Goal: Task Accomplishment & Management: Manage account settings

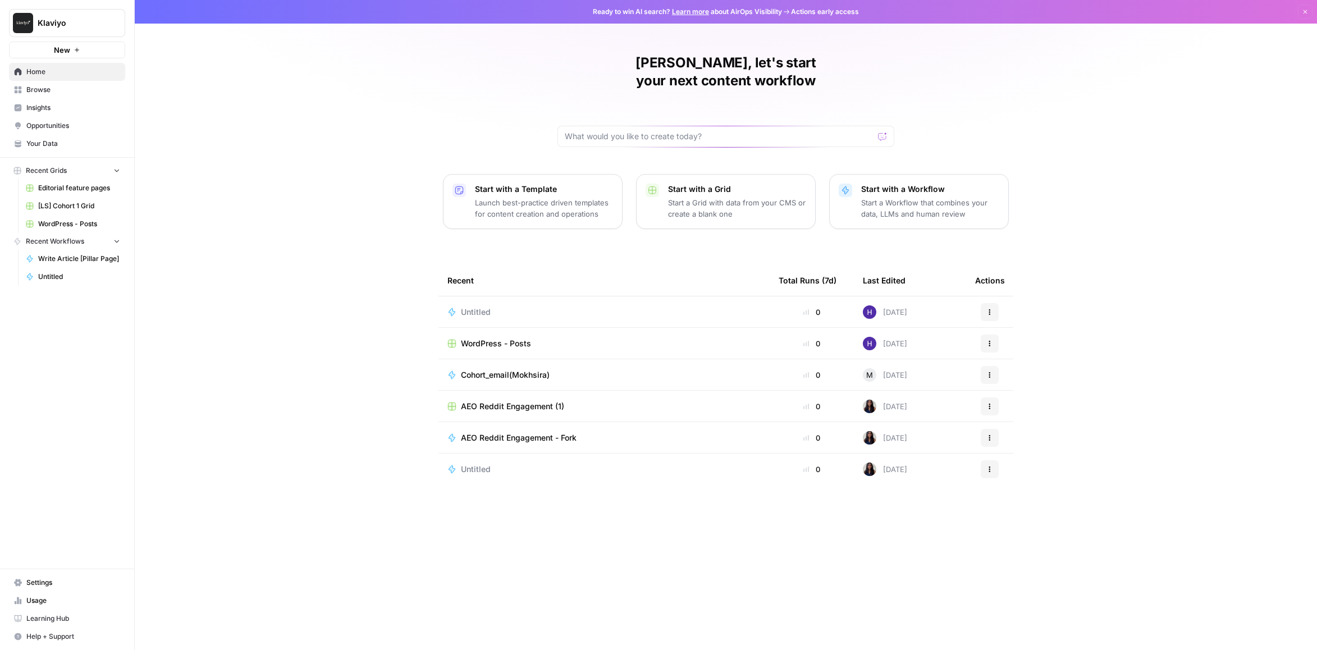
click at [72, 29] on button "Klaviyo" at bounding box center [67, 23] width 116 height 28
click at [63, 28] on span "Klaviyo" at bounding box center [72, 22] width 68 height 11
click at [62, 86] on span "Klaviyo" at bounding box center [103, 84] width 138 height 11
click at [38, 585] on span "Settings" at bounding box center [73, 583] width 94 height 10
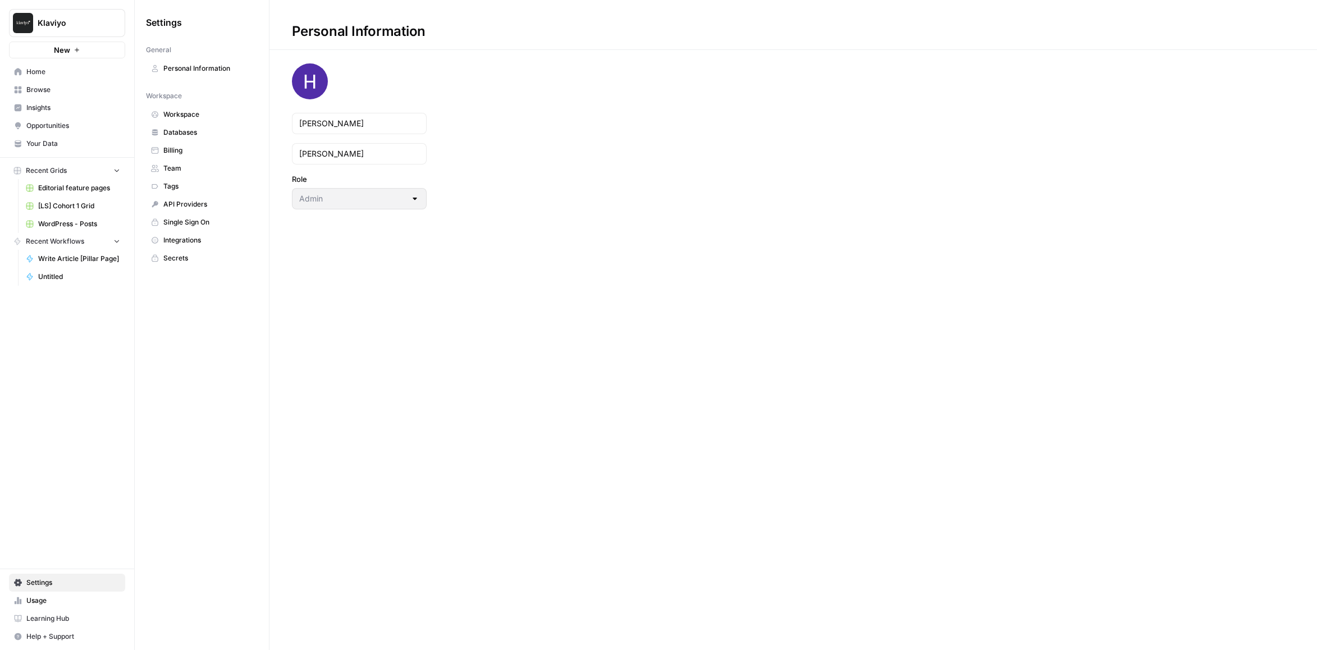
click at [214, 205] on span "API Providers" at bounding box center [207, 204] width 89 height 10
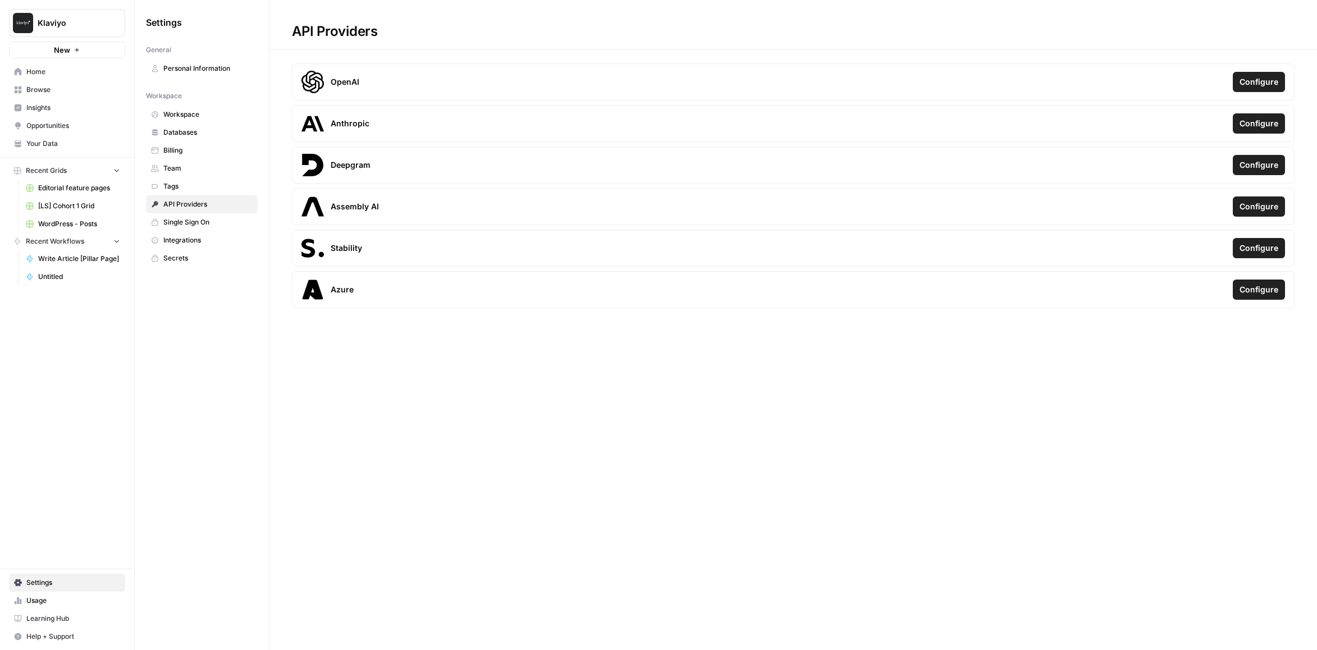
click at [214, 221] on span "Single Sign On" at bounding box center [207, 222] width 89 height 10
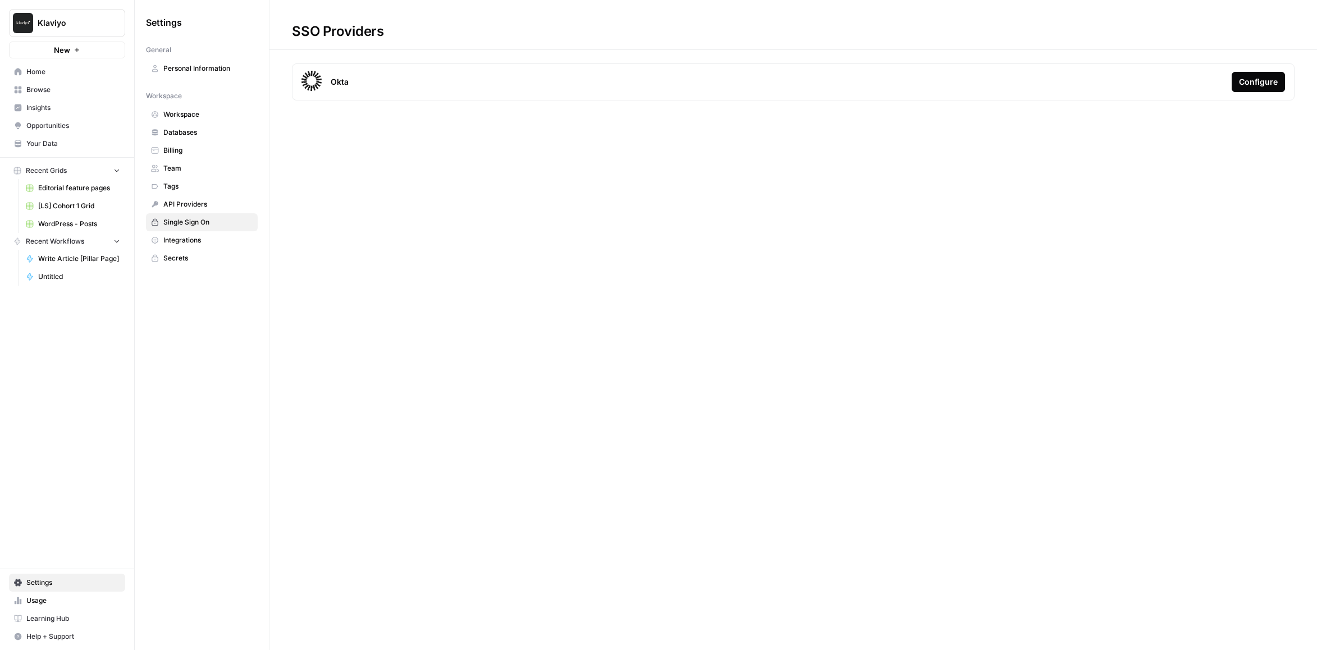
click at [218, 237] on span "Integrations" at bounding box center [207, 240] width 89 height 10
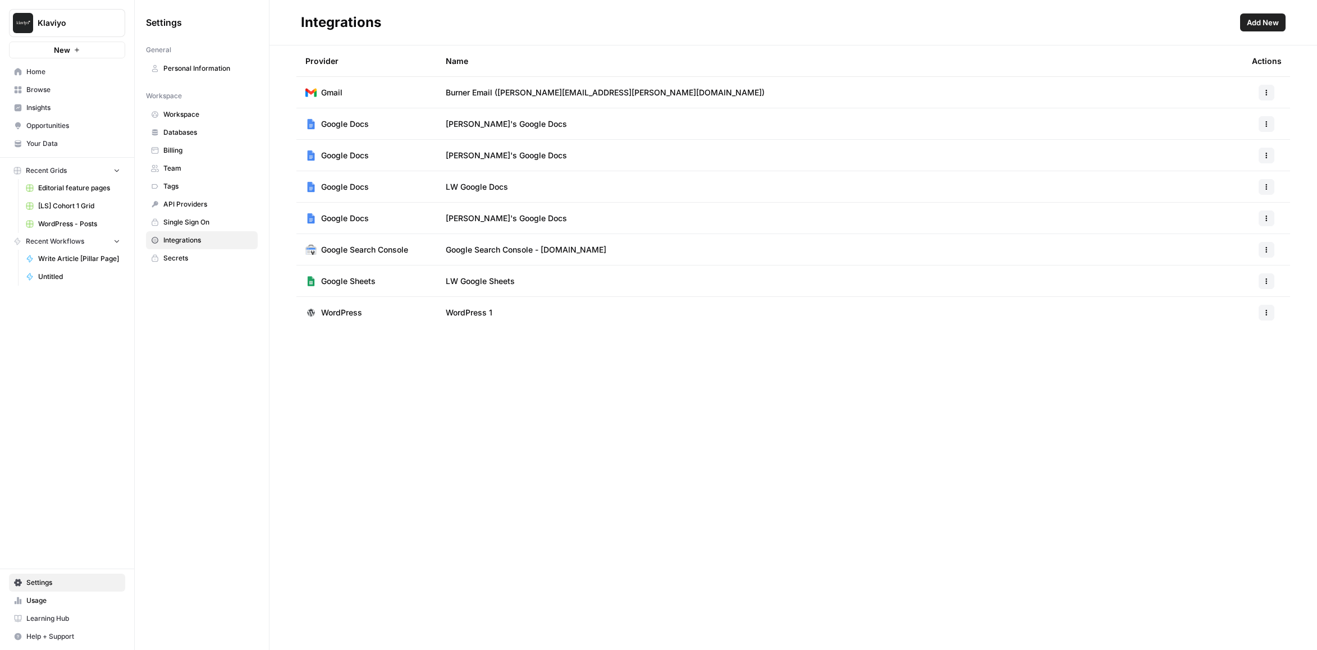
click at [1006, 308] on td "WordPress 1" at bounding box center [840, 312] width 806 height 31
click at [1266, 313] on icon "button" at bounding box center [1267, 313] width 2 height 2
click at [1236, 337] on span "Edit" at bounding box center [1242, 337] width 36 height 11
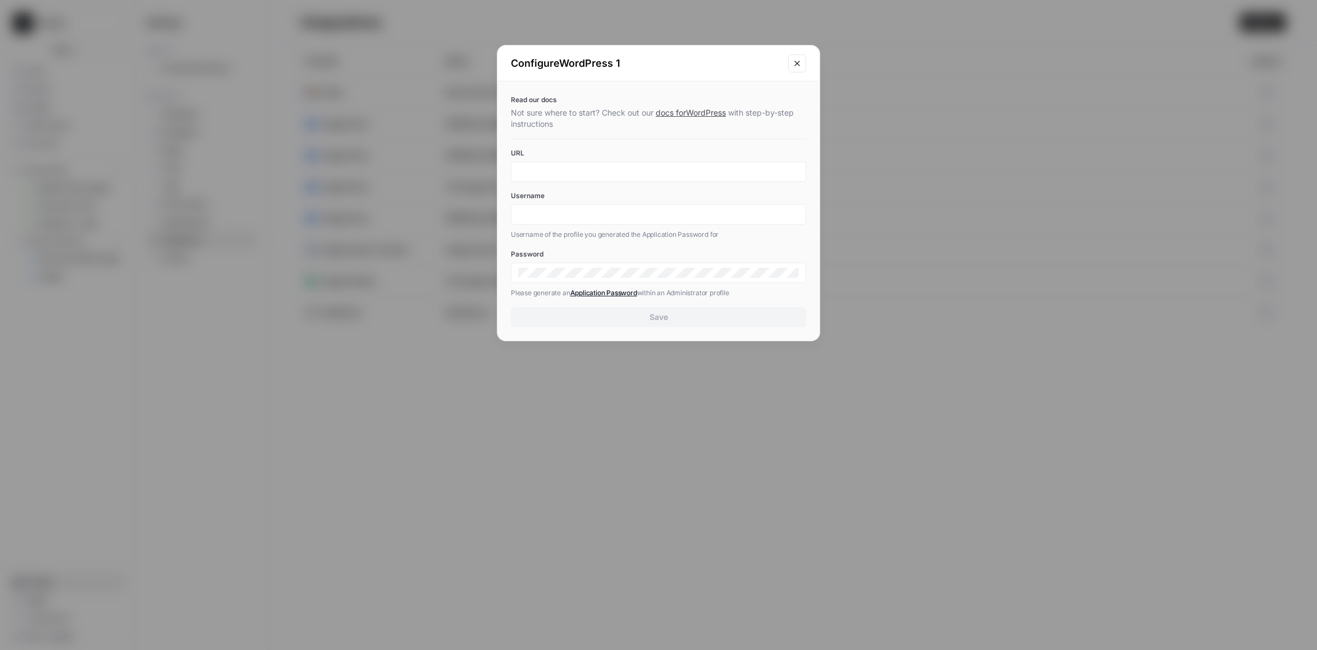
click at [801, 59] on icon "Close modal" at bounding box center [796, 63] width 9 height 9
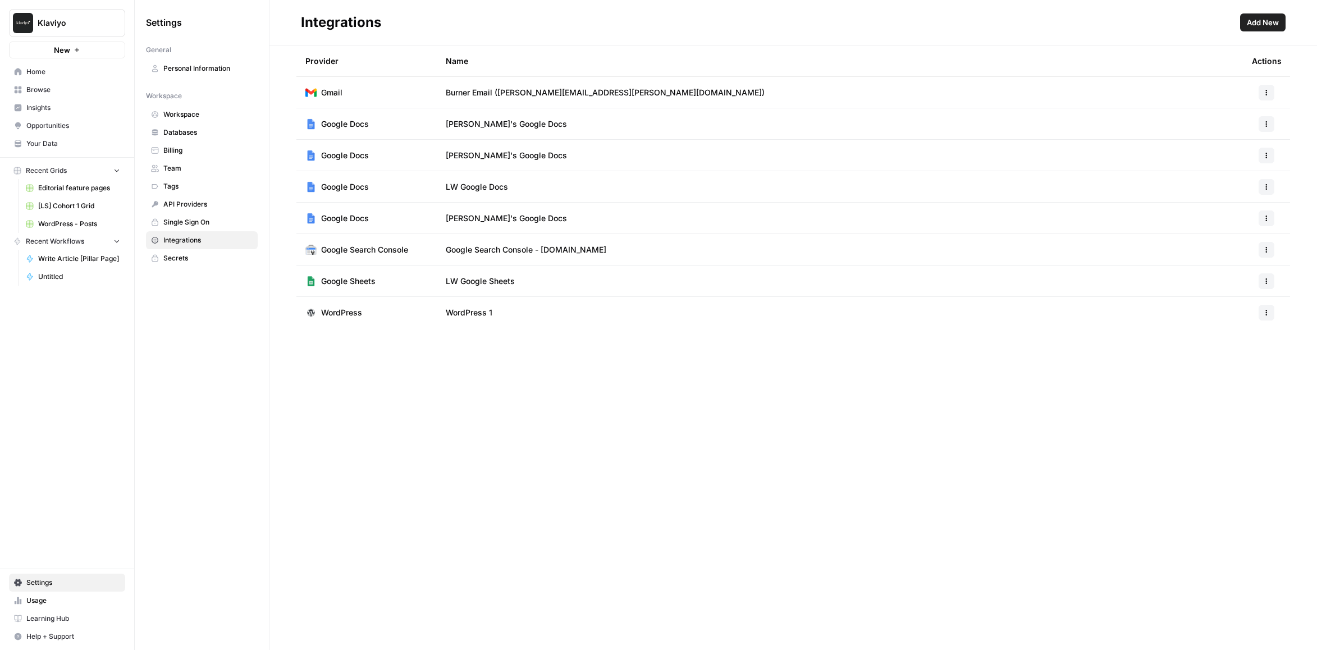
click at [1262, 28] on span "Add New" at bounding box center [1263, 22] width 32 height 11
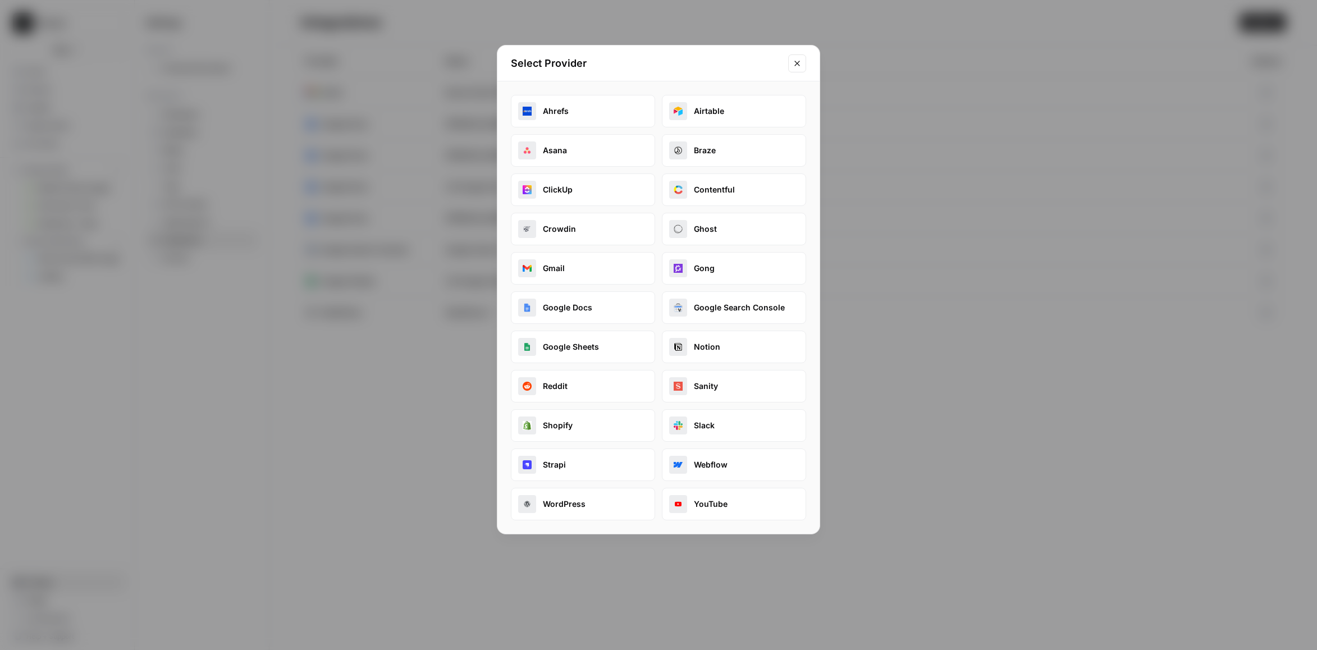
click at [613, 498] on button "WordPress" at bounding box center [583, 504] width 144 height 33
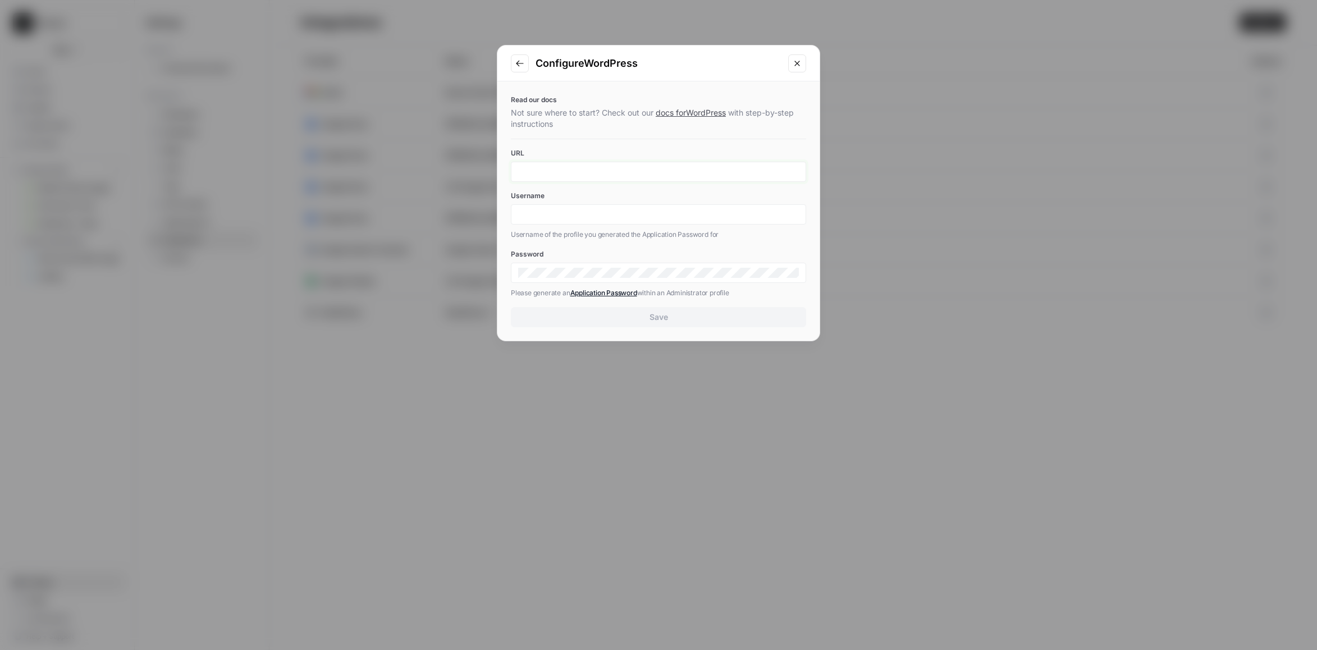
click at [573, 169] on input "URL" at bounding box center [658, 172] width 281 height 10
type input "W"
